Goal: Information Seeking & Learning: Find specific page/section

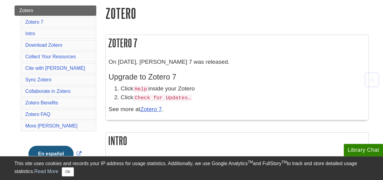
scroll to position [79, 0]
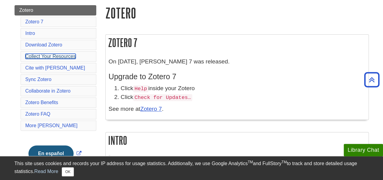
click at [66, 54] on link "Collect Your Resources" at bounding box center [50, 56] width 50 height 5
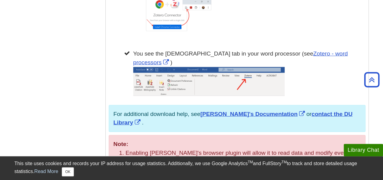
scroll to position [647, 0]
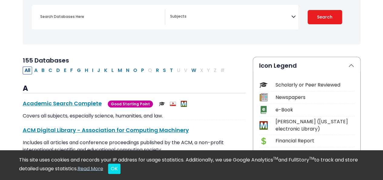
scroll to position [91, 0]
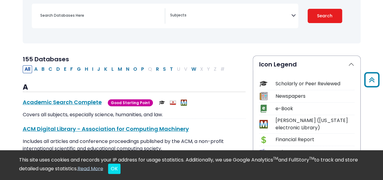
click at [50, 68] on button "C" at bounding box center [51, 69] width 8 height 8
select select "Database Subject Filter"
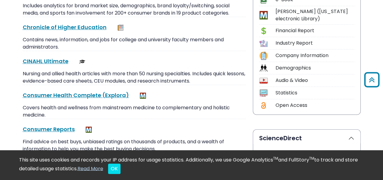
scroll to position [185, 0]
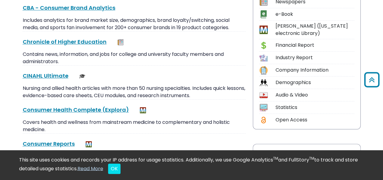
click at [38, 76] on link "CINAHL Ultimate This link opens in a new window" at bounding box center [46, 76] width 46 height 8
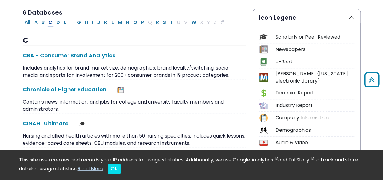
scroll to position [159, 0]
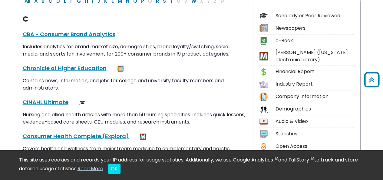
click at [58, 100] on link "CINAHL Ultimate This link opens in a new window" at bounding box center [46, 102] width 46 height 8
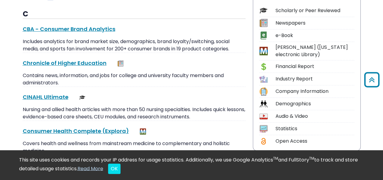
scroll to position [164, 0]
click at [53, 96] on link "CINAHL Ultimate This link opens in a new window" at bounding box center [46, 97] width 46 height 8
